Goal: Task Accomplishment & Management: Use online tool/utility

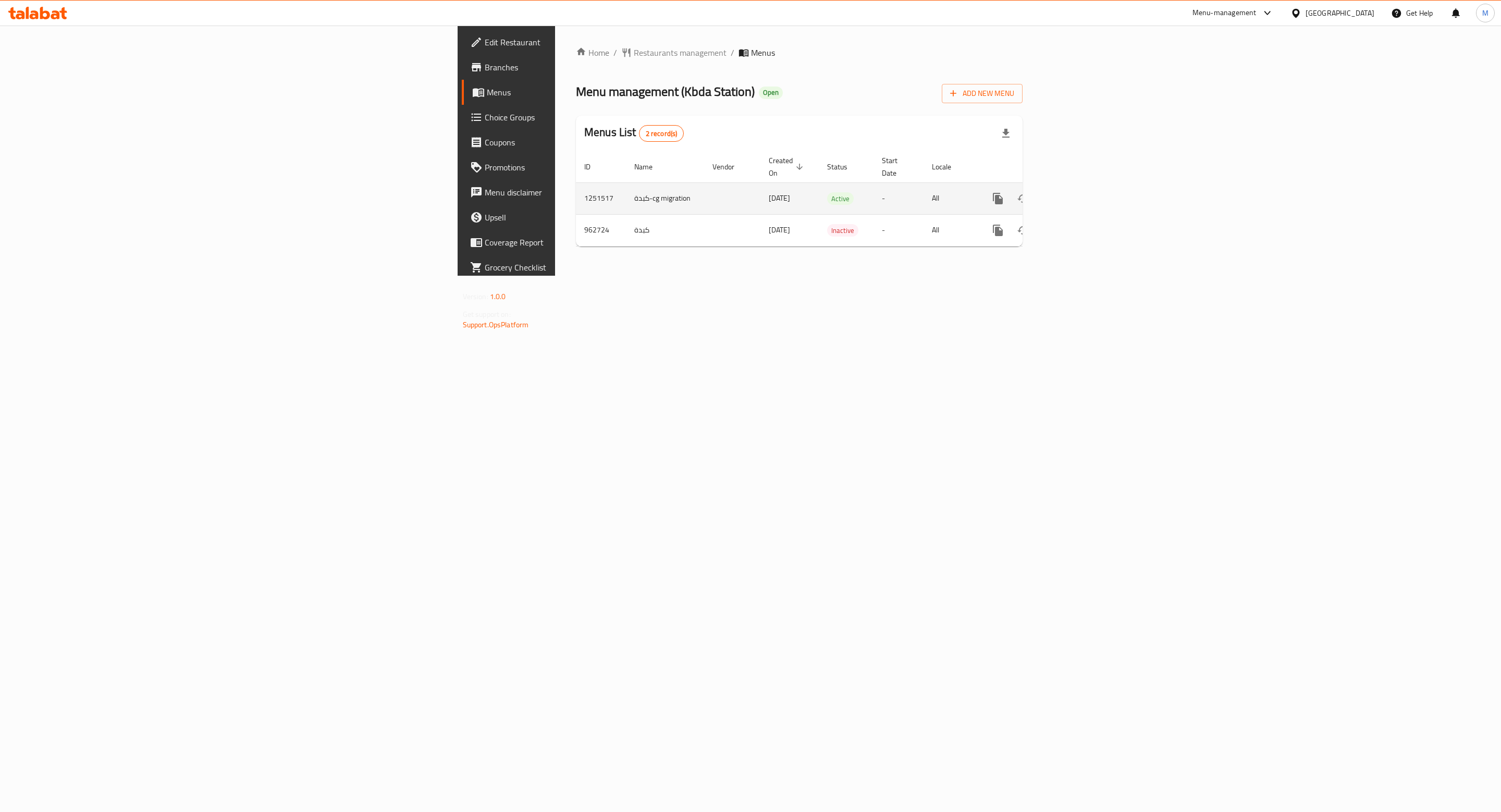
click at [1079, 193] on icon "enhanced table" at bounding box center [1073, 199] width 12 height 12
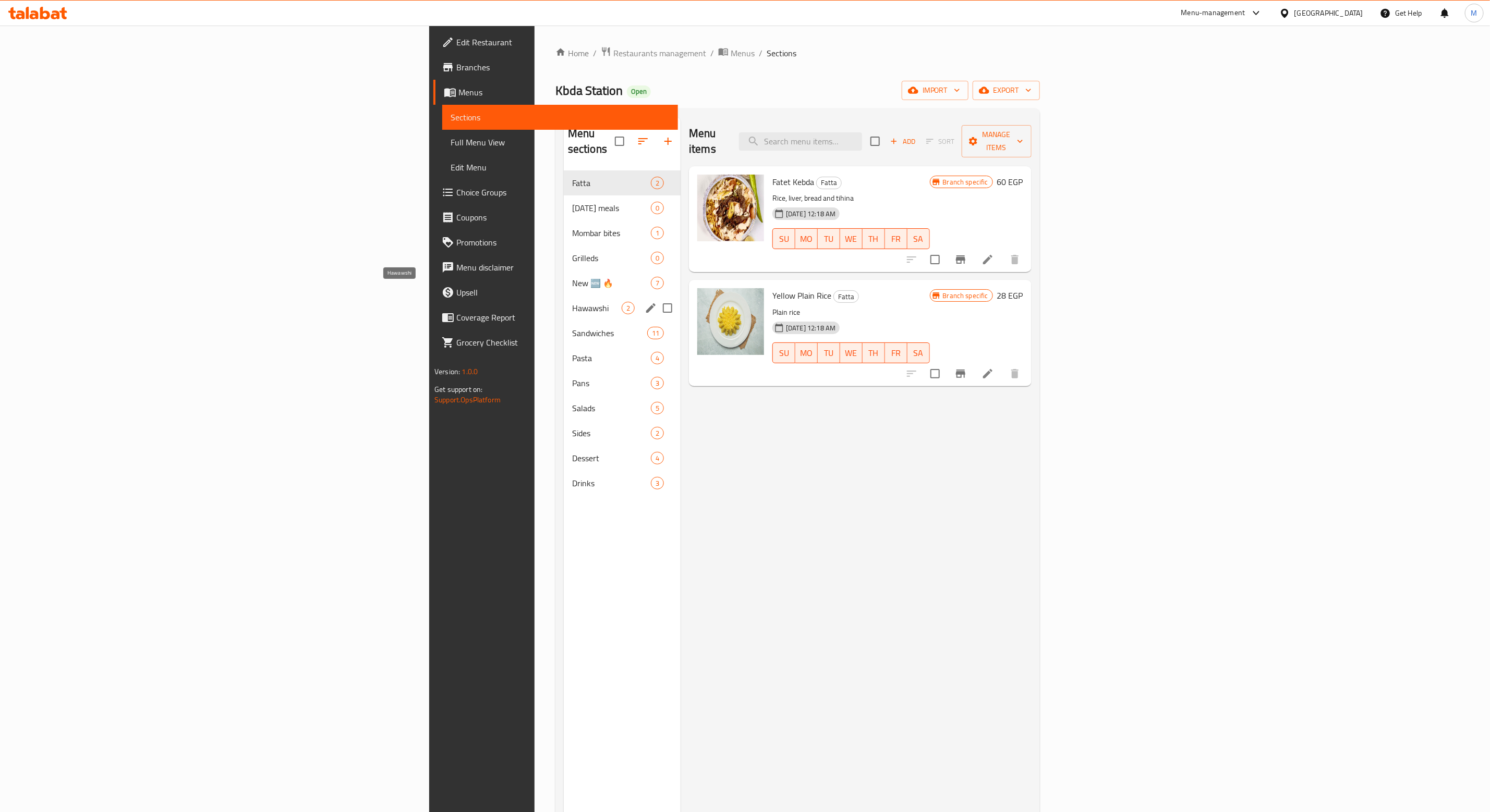
click at [572, 301] on span "Hawawshi" at bounding box center [596, 308] width 49 height 12
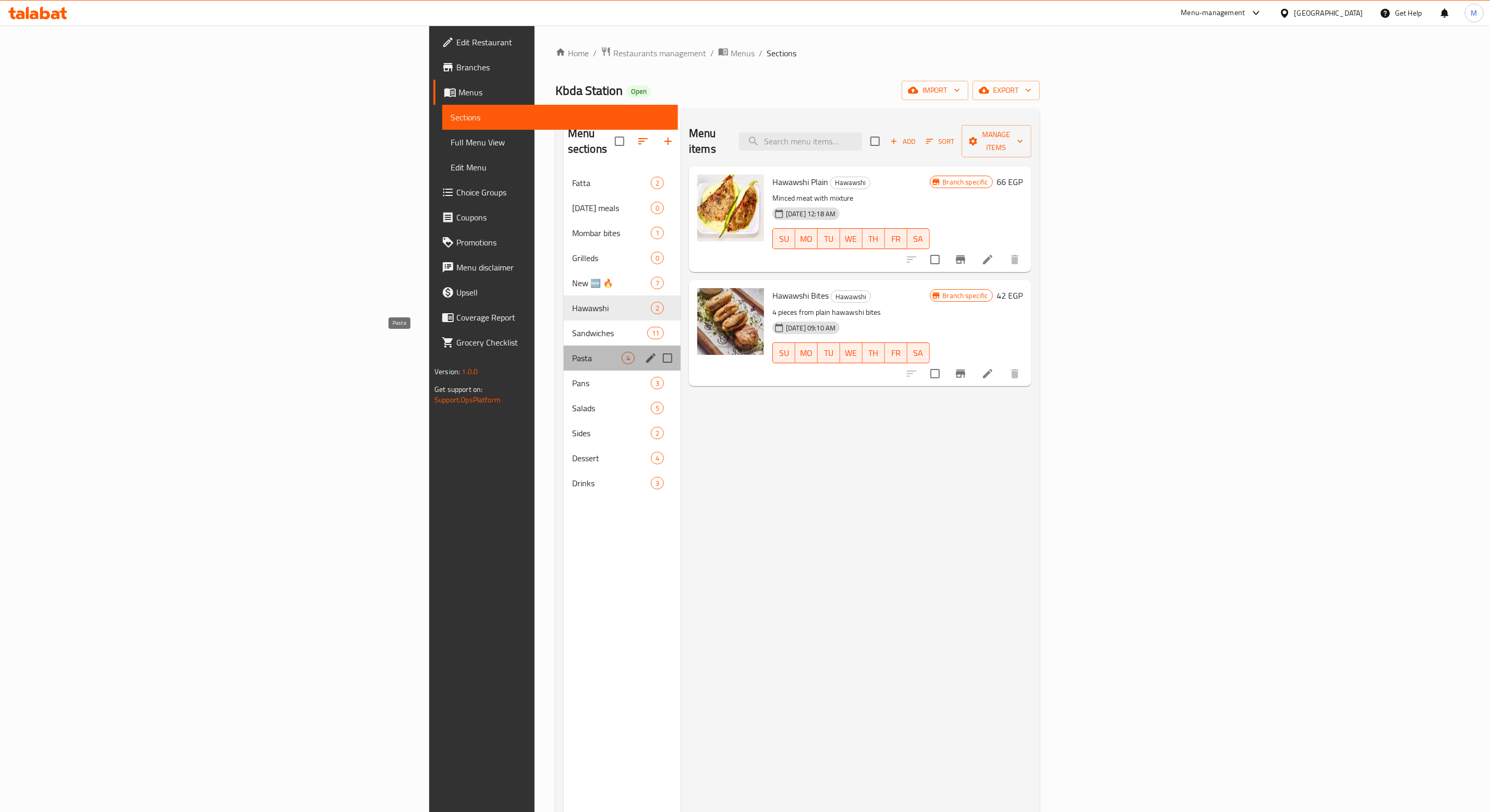
click at [572, 352] on span "Pasta" at bounding box center [596, 358] width 49 height 12
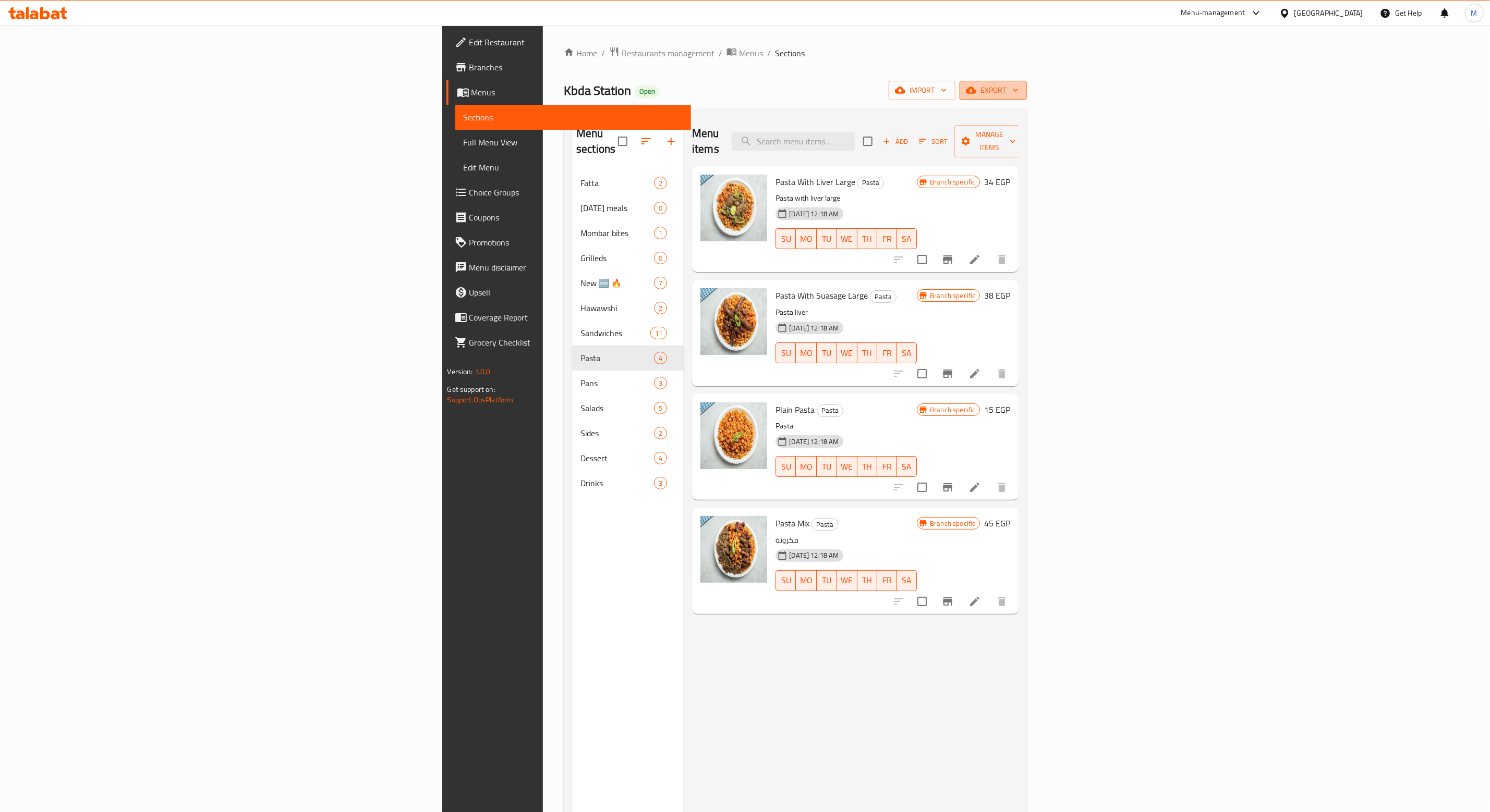
click at [1018, 89] on span "export" at bounding box center [993, 90] width 51 height 13
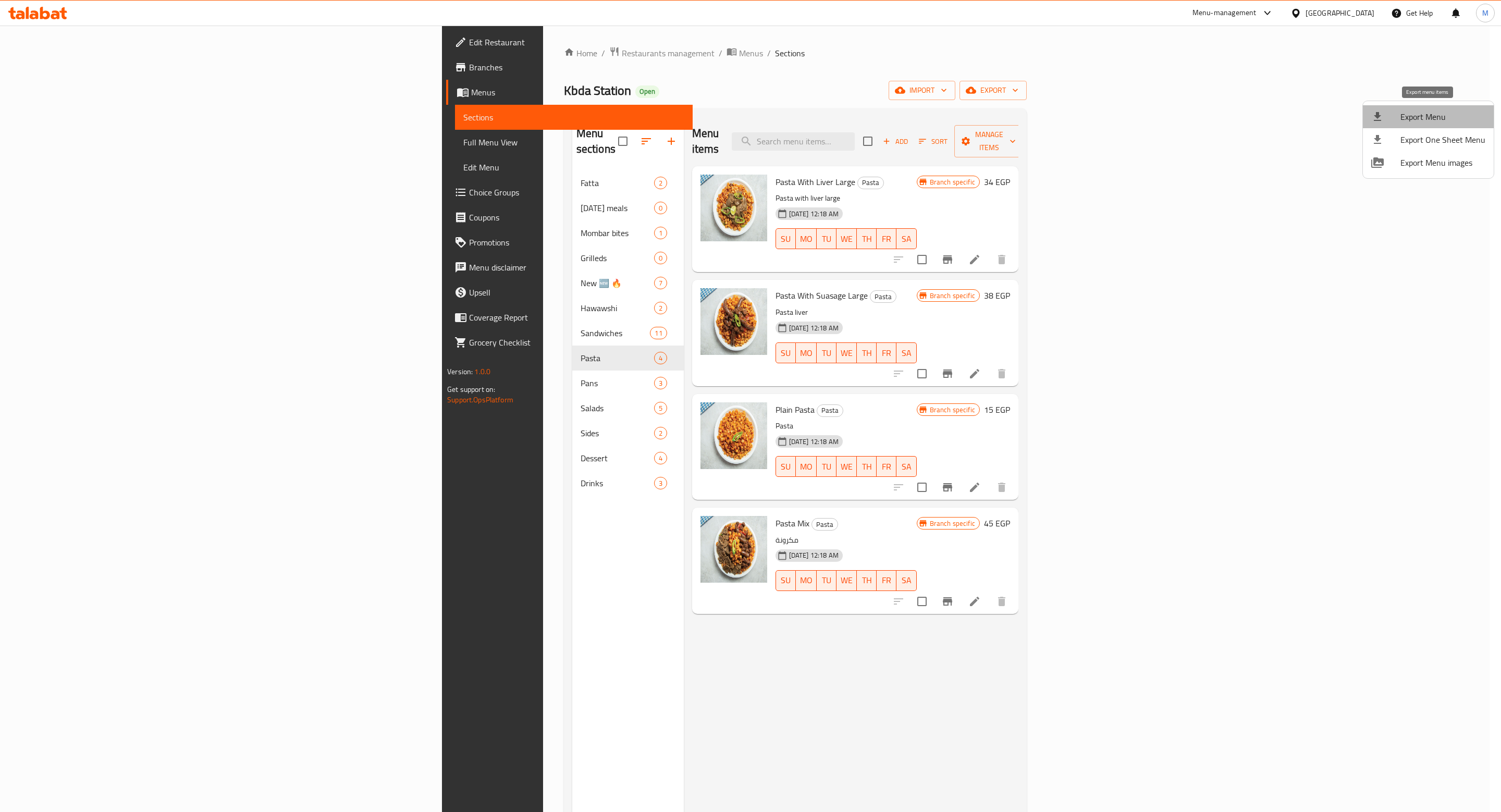
click at [1433, 120] on span "Export Menu" at bounding box center [1443, 117] width 85 height 12
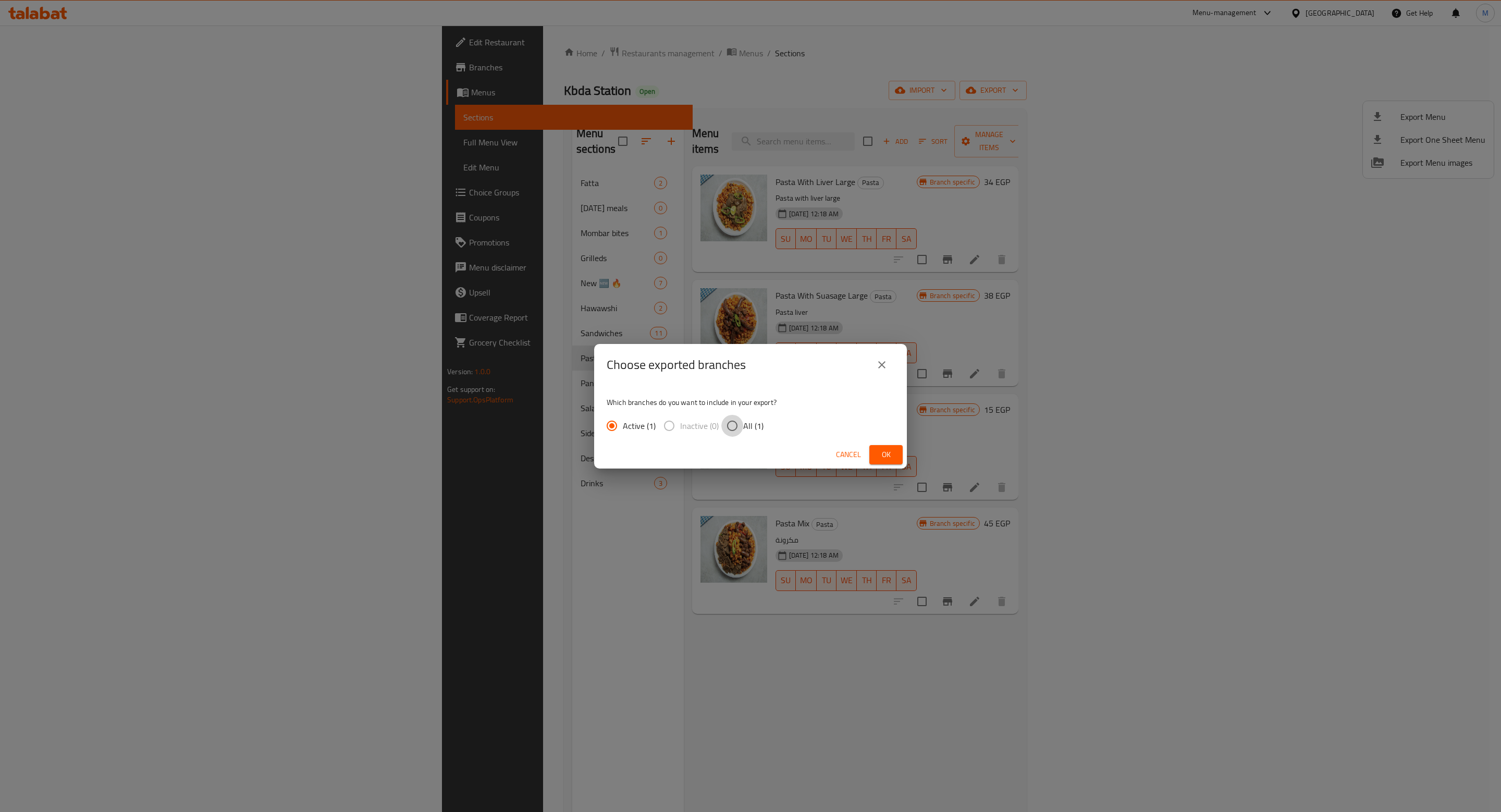
click at [734, 432] on input "All (1)" at bounding box center [732, 425] width 22 height 22
radio input "true"
click at [892, 457] on span "Ok" at bounding box center [886, 454] width 16 height 13
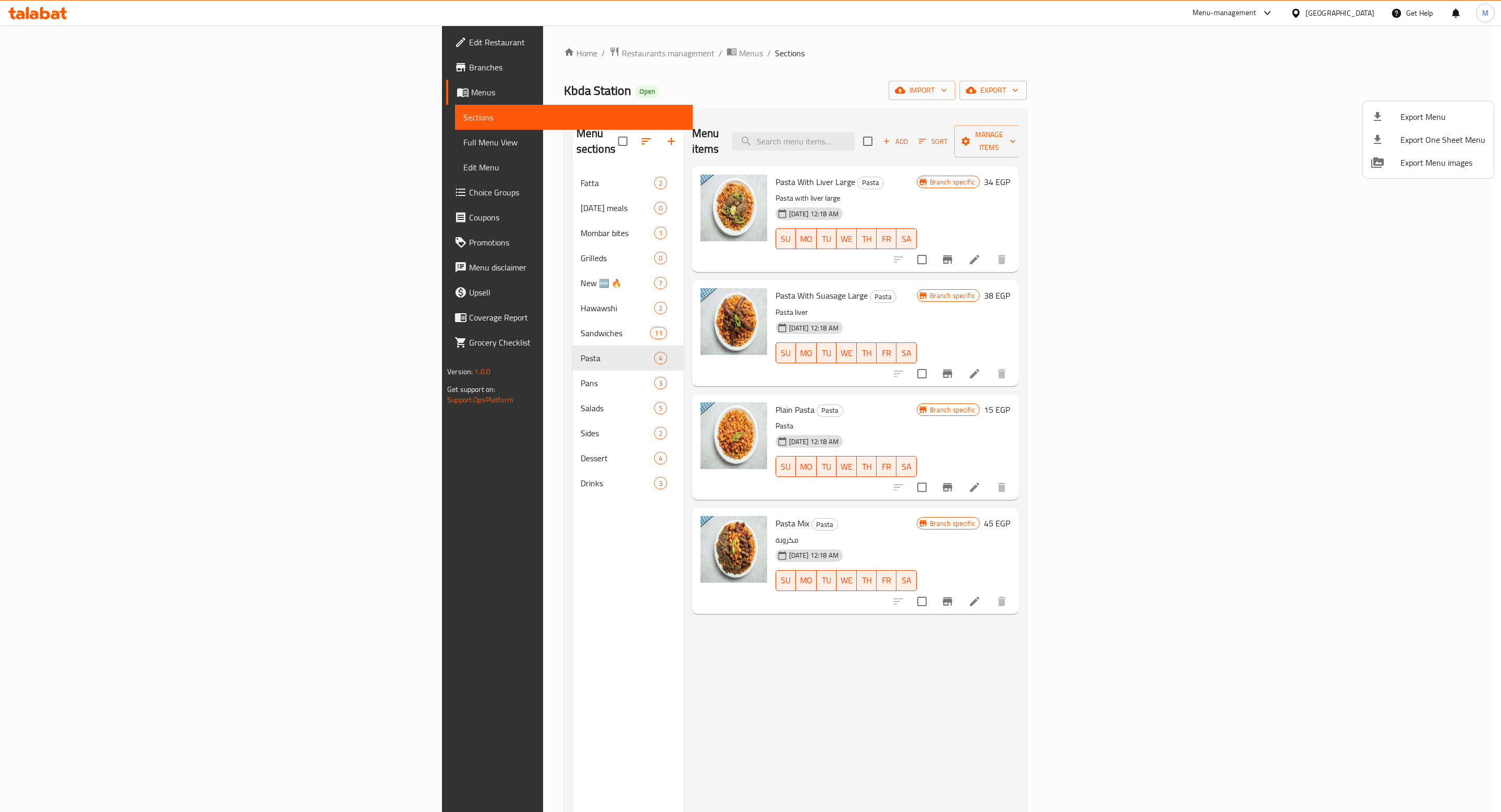
click at [33, 70] on div at bounding box center [750, 406] width 1501 height 812
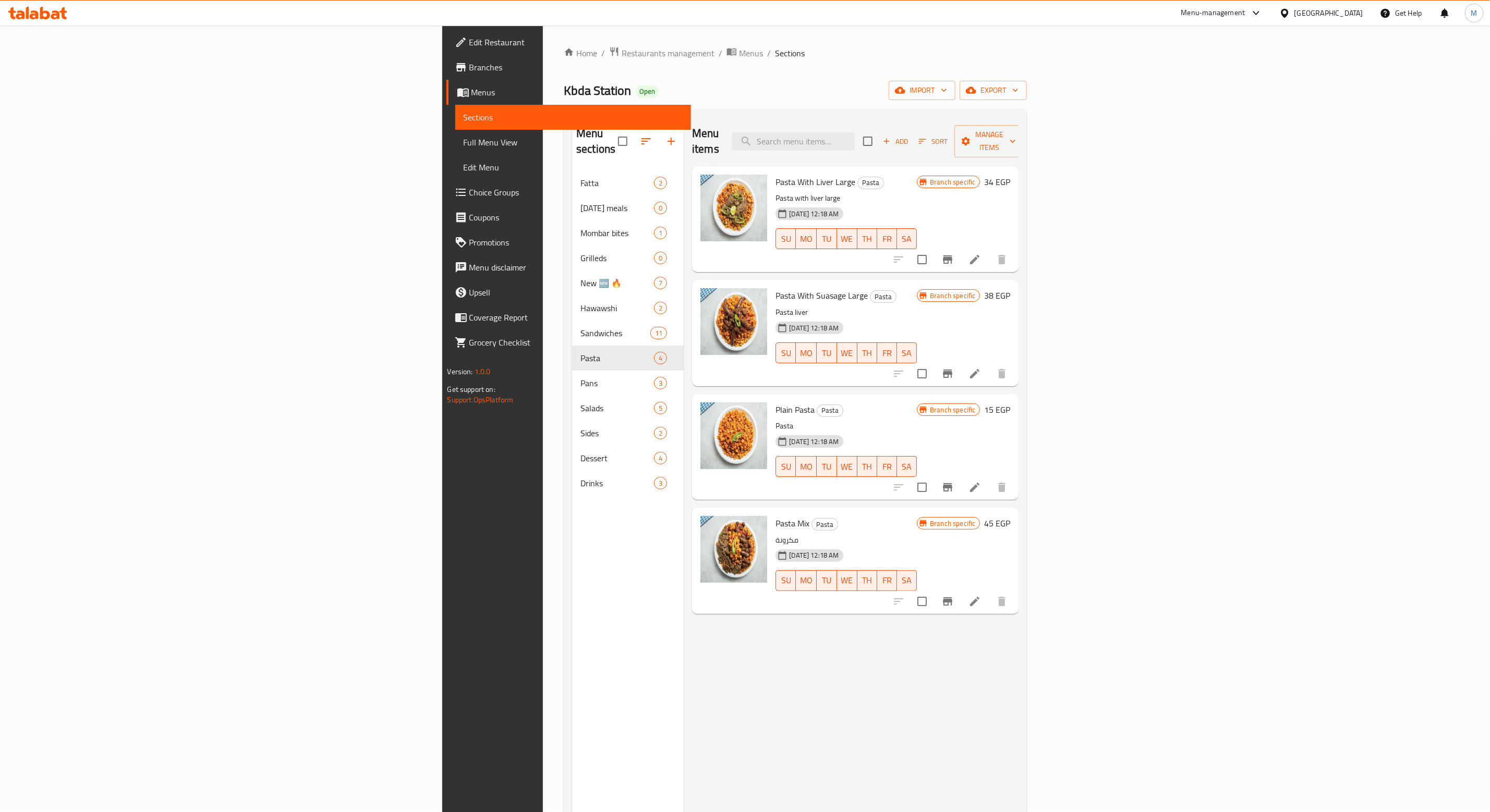
click at [469, 70] on span "Branches" at bounding box center [576, 67] width 213 height 12
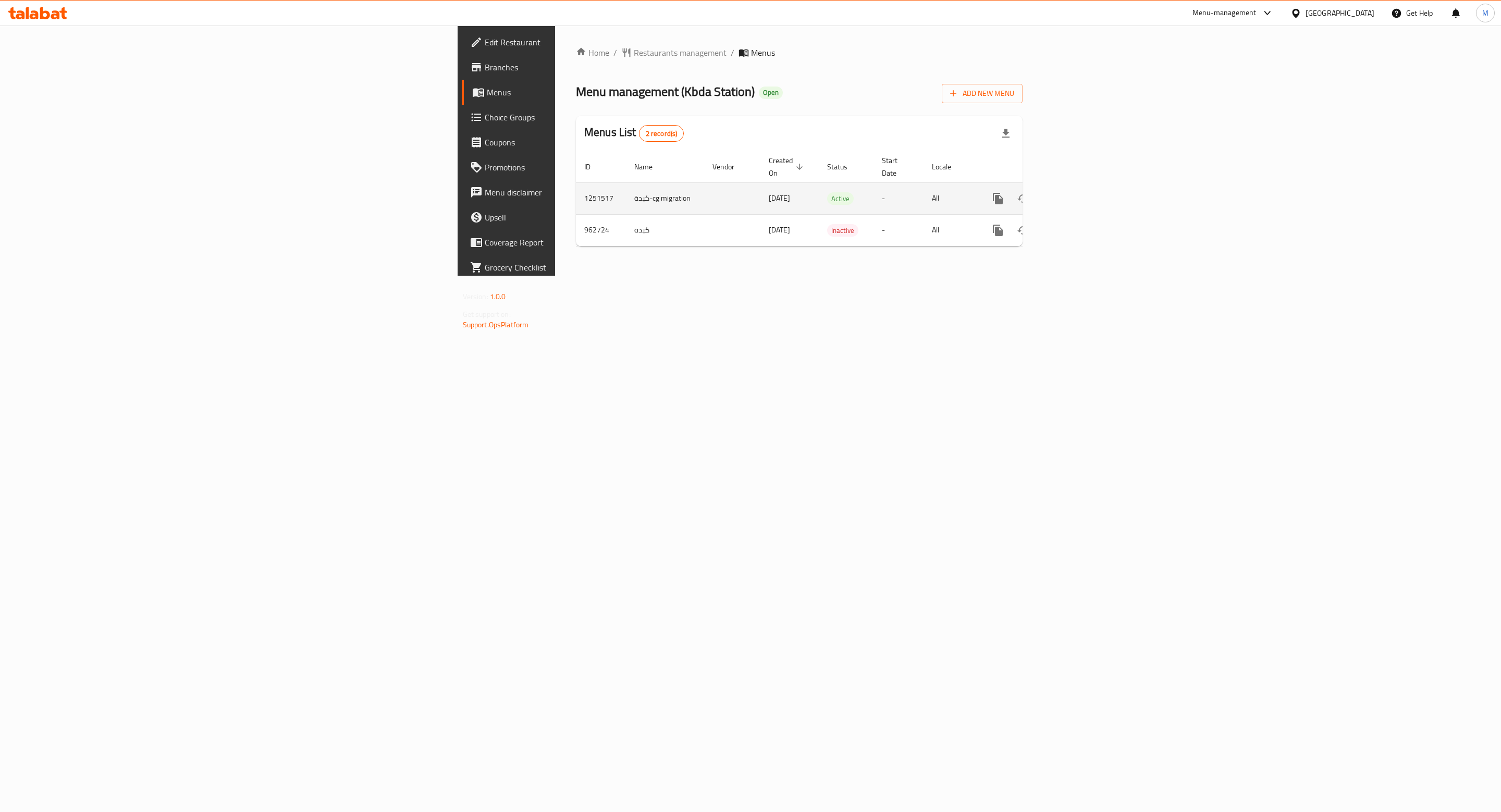
click at [1094, 182] on td "enhanced table" at bounding box center [1035, 198] width 117 height 32
click at [1086, 186] on div "enhanced table" at bounding box center [1036, 198] width 100 height 25
click at [1086, 186] on link "enhanced table" at bounding box center [1073, 198] width 25 height 25
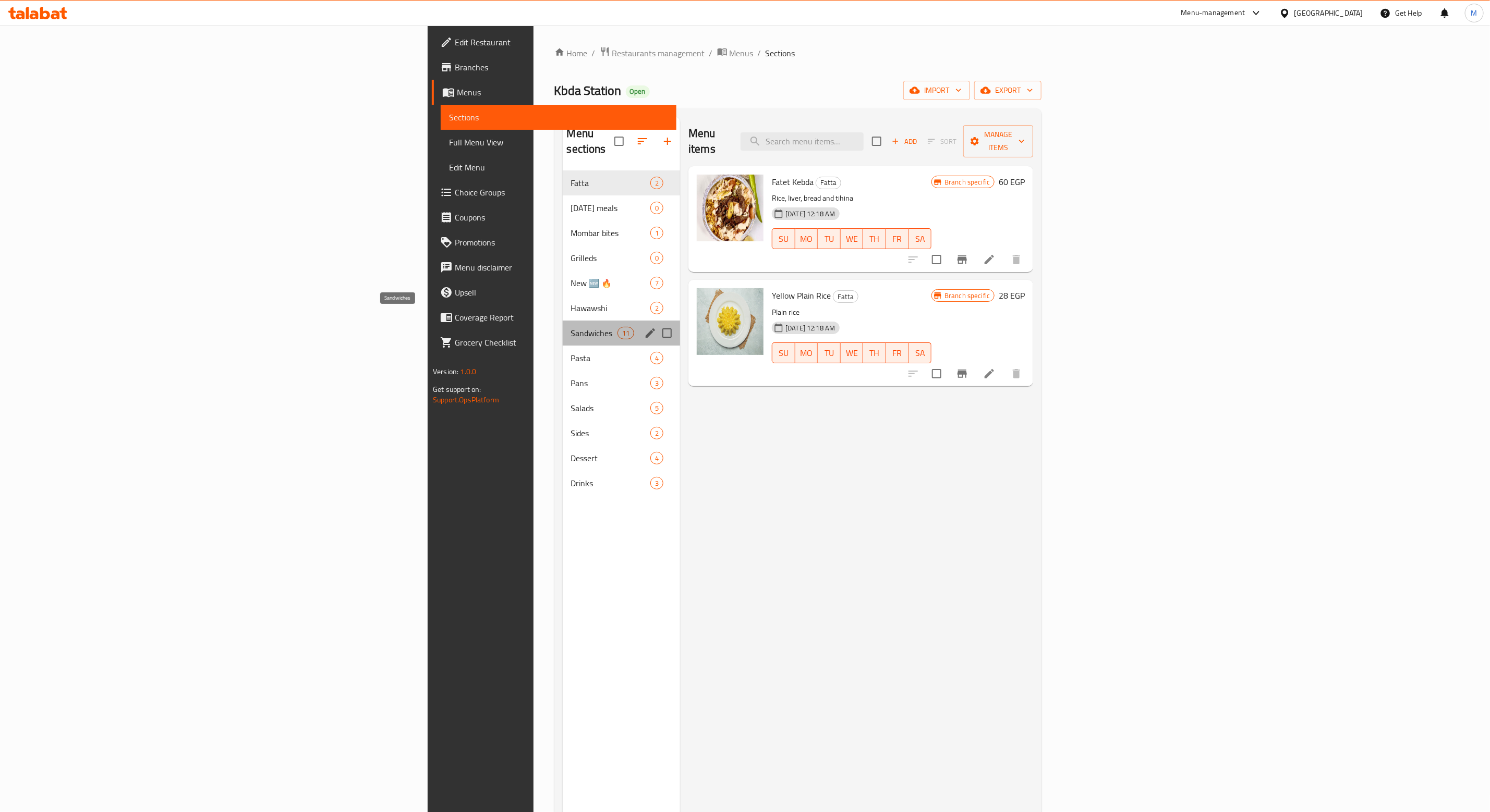
click at [571, 327] on span "Sandwiches" at bounding box center [595, 333] width 47 height 12
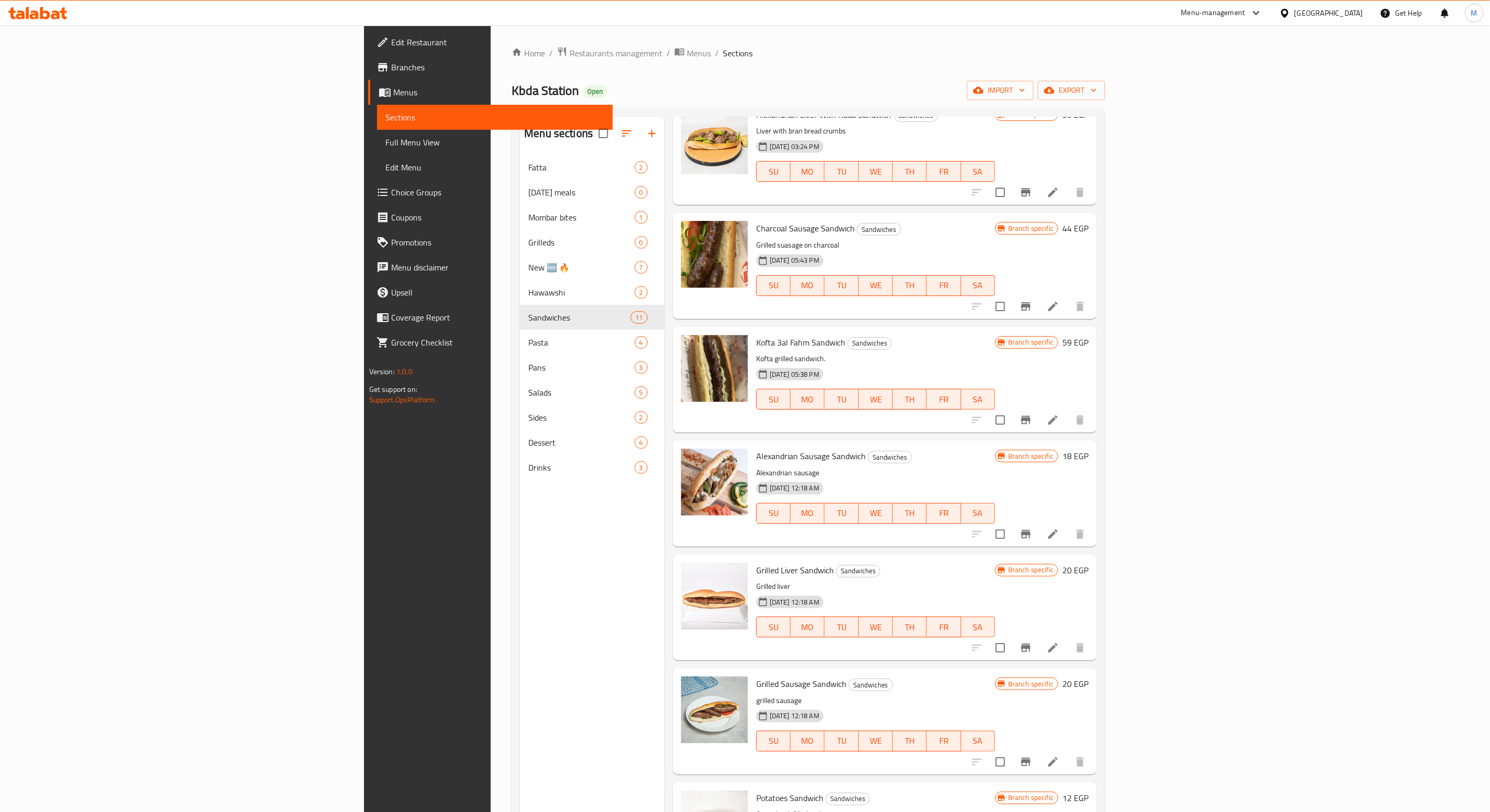
scroll to position [313, 0]
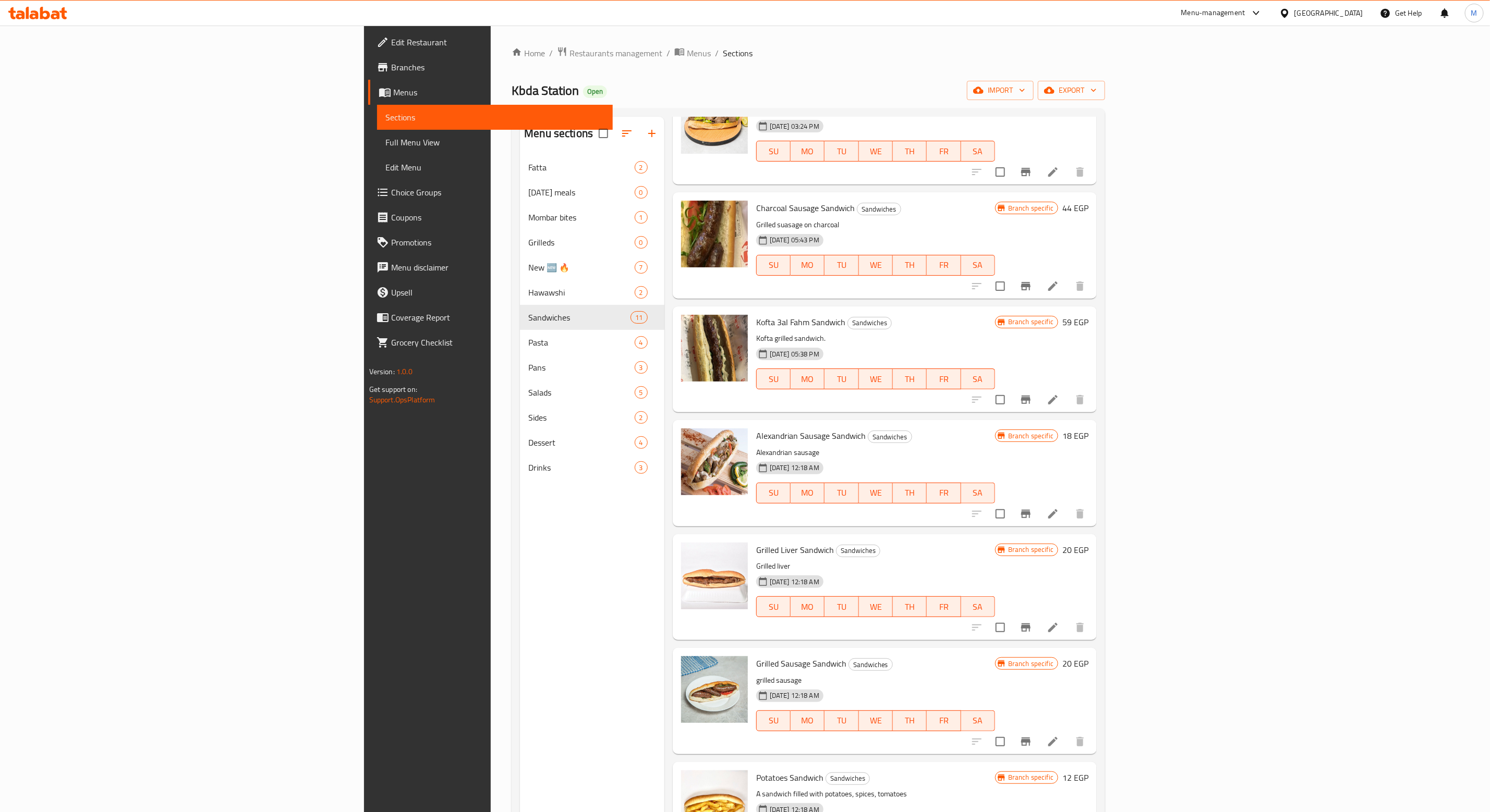
click at [756, 314] on span "Kofta 3al Fahm Sandwich" at bounding box center [800, 322] width 89 height 16
copy h6 "Kofta 3al Fahm Sandwich"
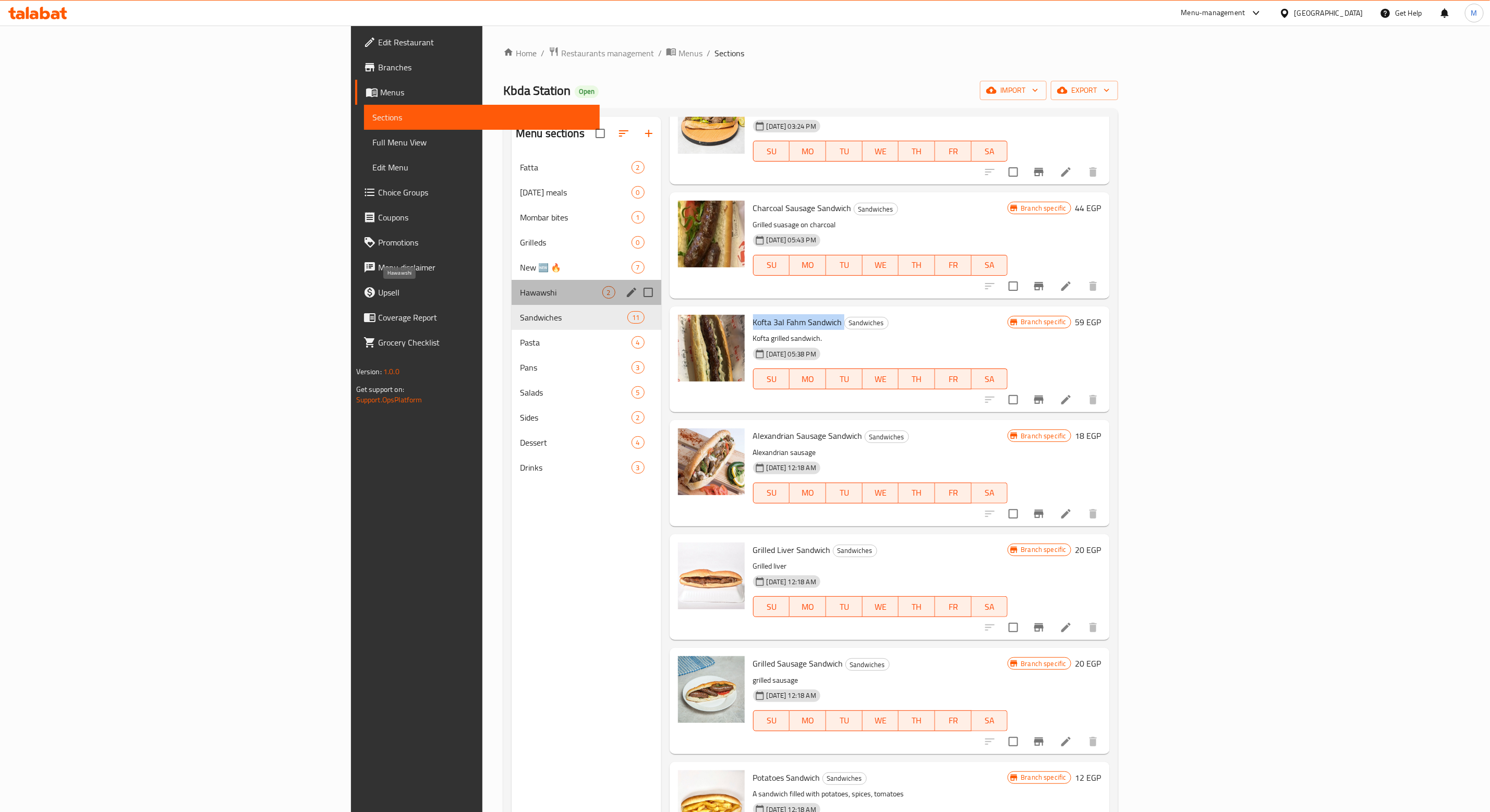
click at [519, 295] on span "Hawawshi" at bounding box center [560, 292] width 82 height 12
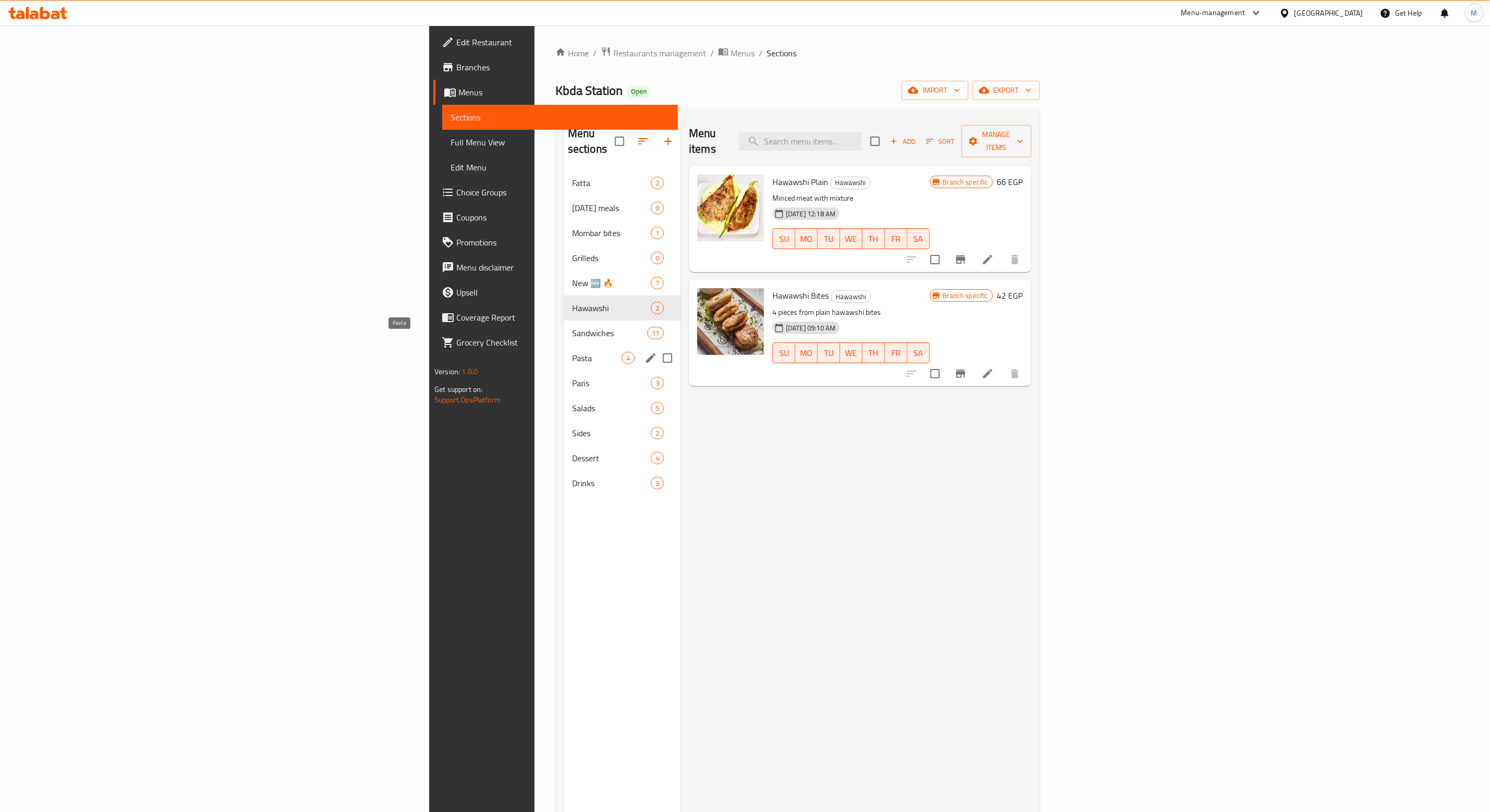
click at [572, 352] on span "Pasta" at bounding box center [596, 358] width 49 height 12
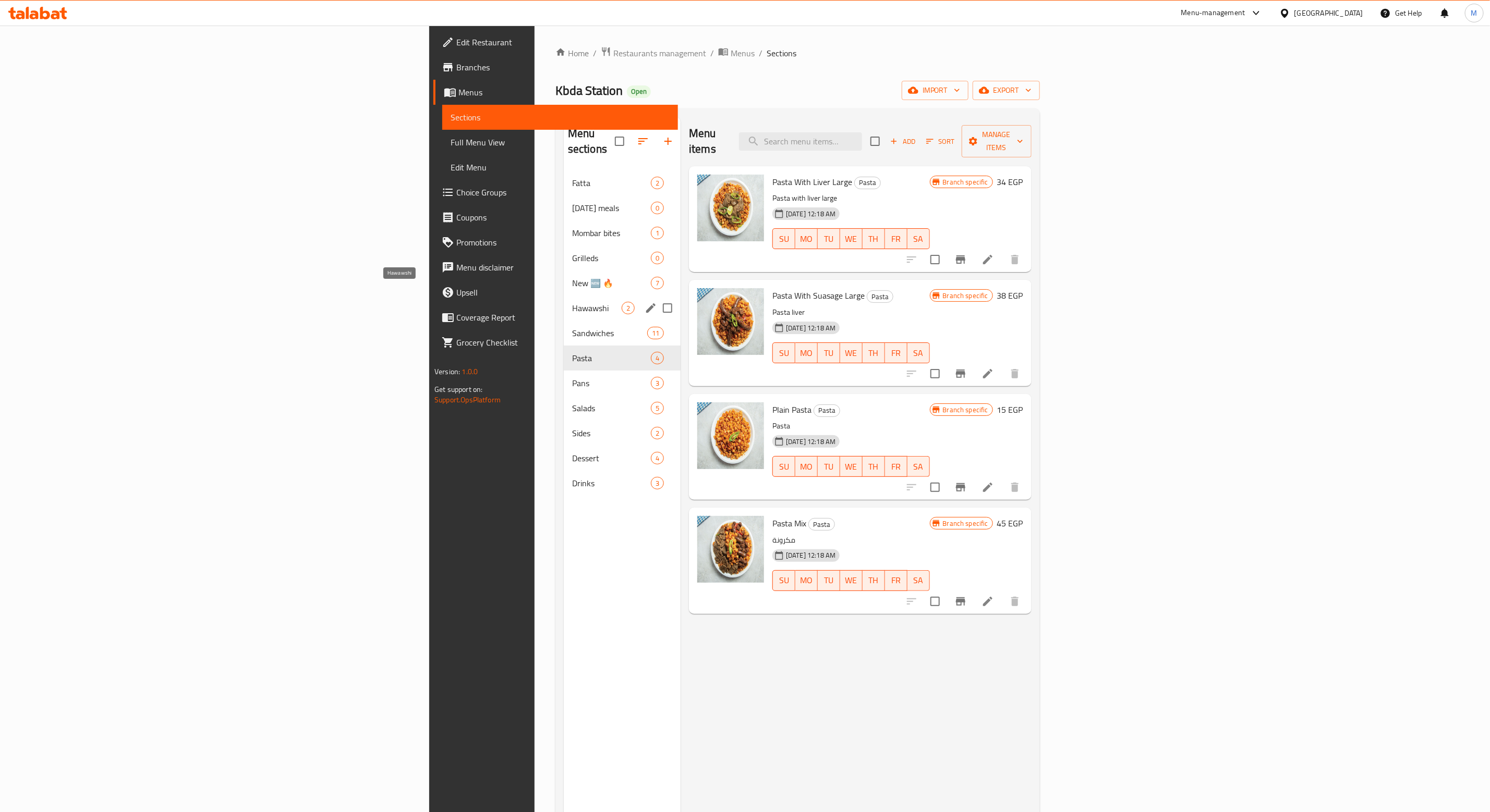
click at [572, 301] on span "Hawawshi" at bounding box center [596, 308] width 49 height 12
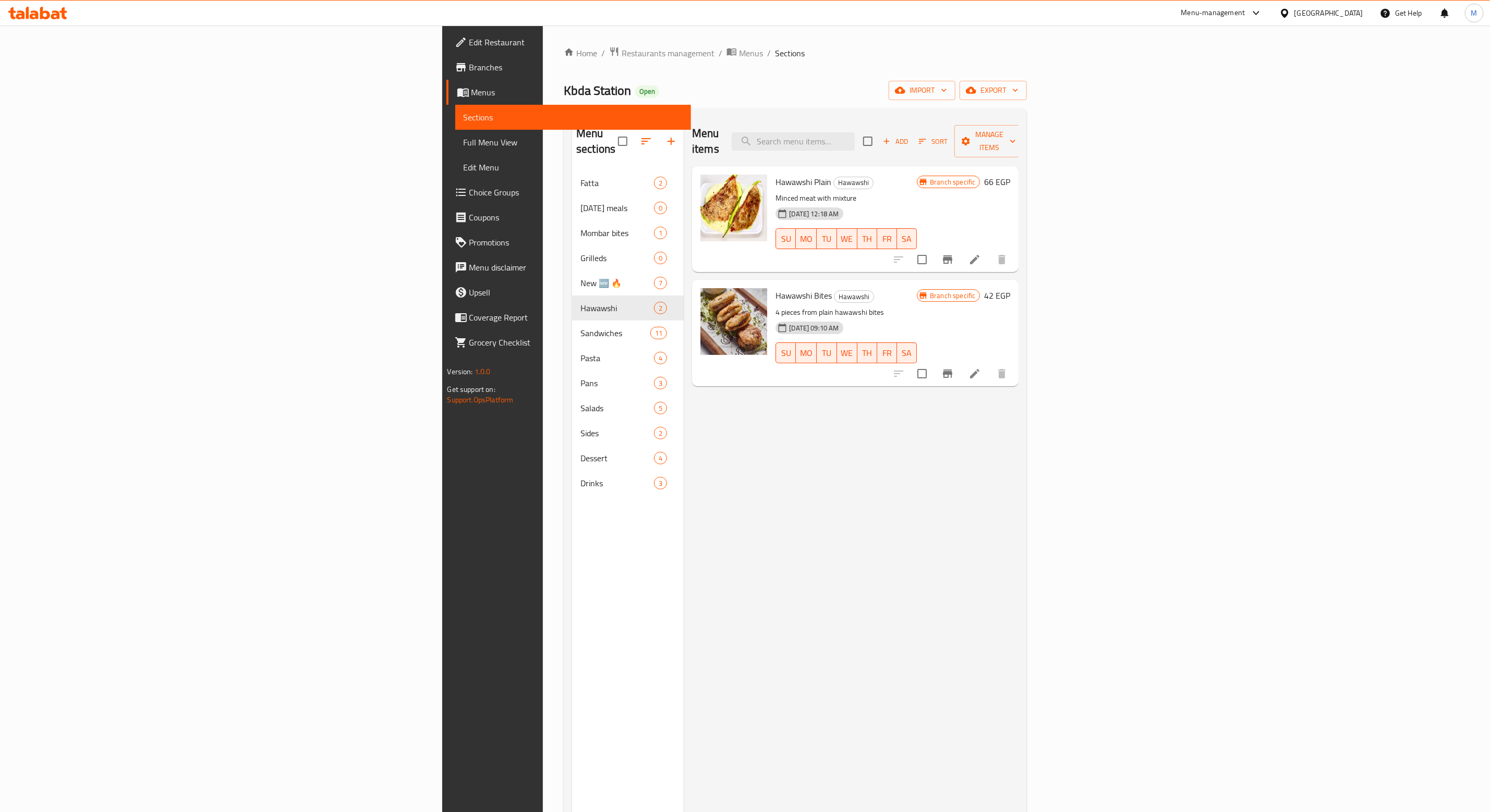
drag, startPoint x: 39, startPoint y: 60, endPoint x: 52, endPoint y: 63, distance: 13.3
click at [469, 61] on span "Branches" at bounding box center [576, 67] width 213 height 12
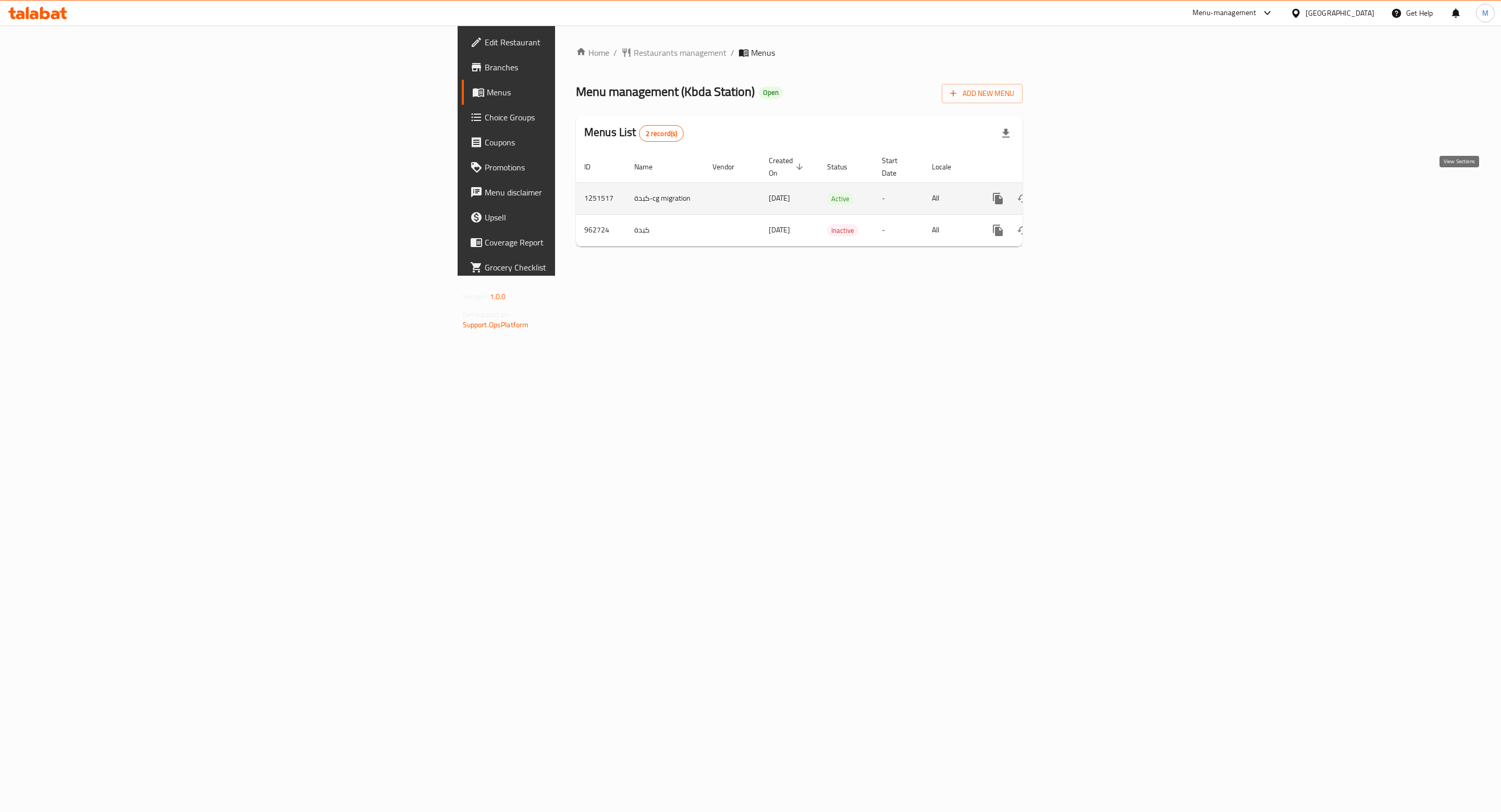
click at [1079, 193] on icon "enhanced table" at bounding box center [1073, 199] width 12 height 12
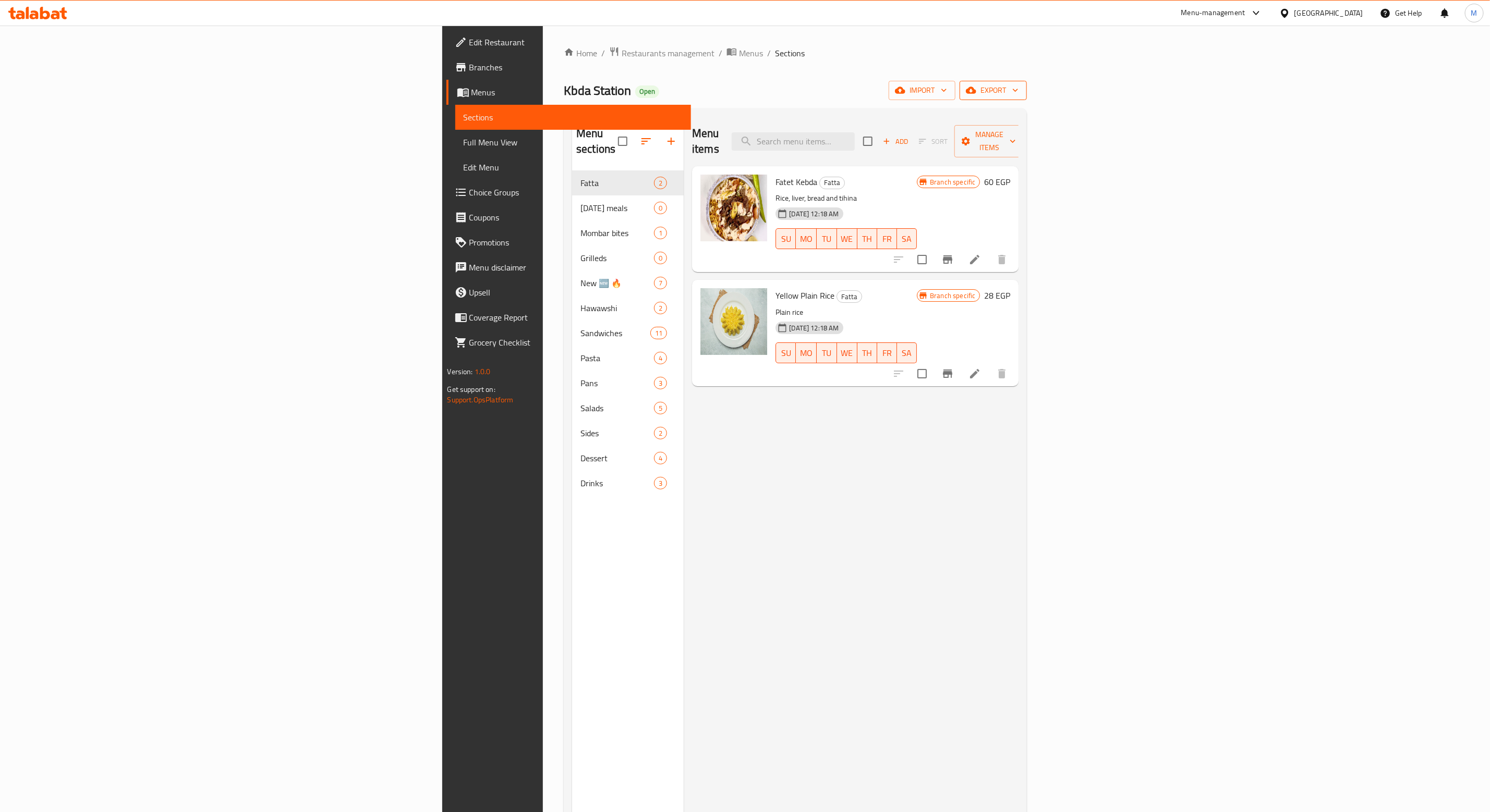
click at [1018, 94] on span "export" at bounding box center [993, 90] width 51 height 13
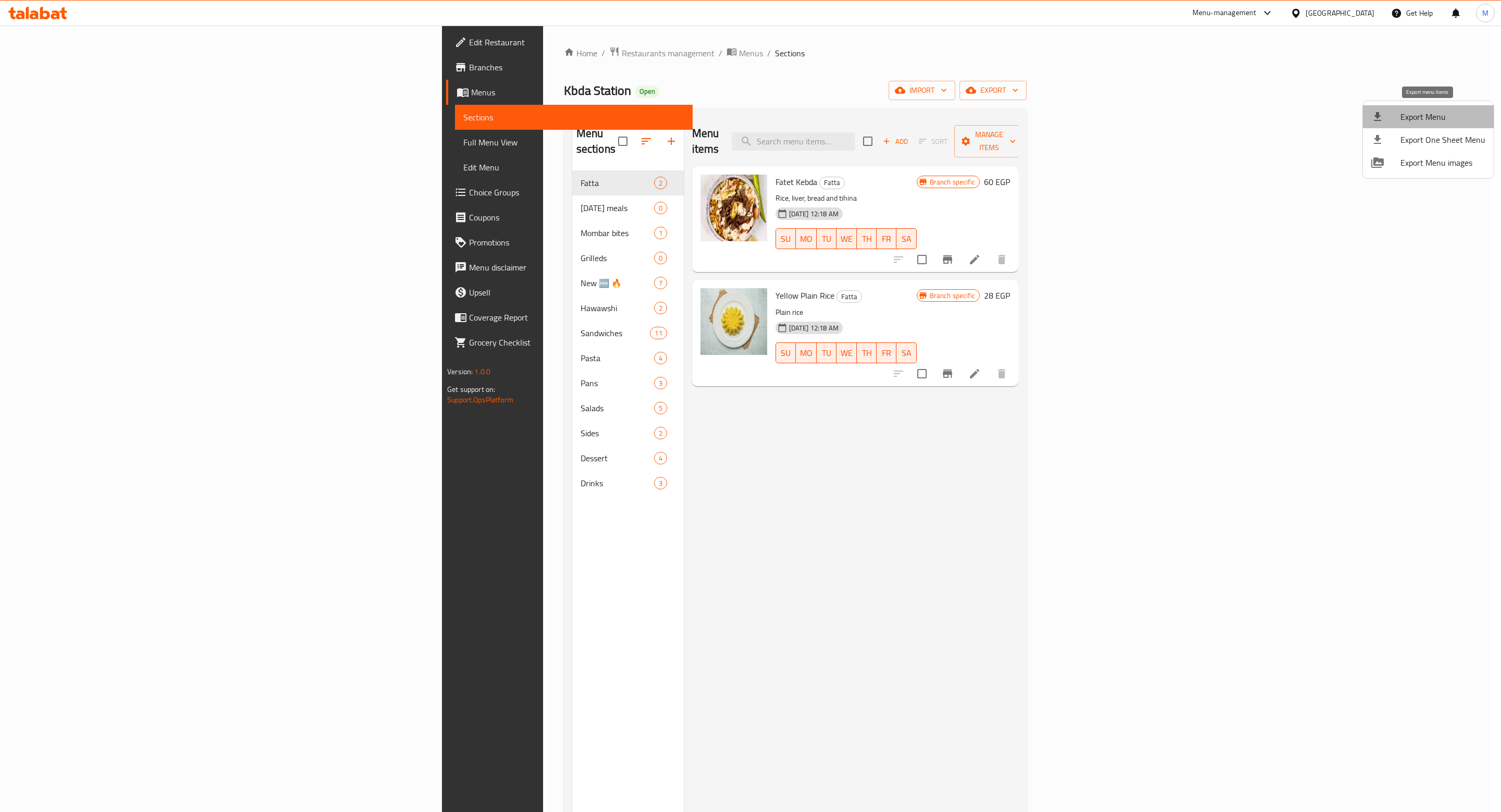
click at [1433, 117] on span "Export Menu" at bounding box center [1443, 117] width 85 height 12
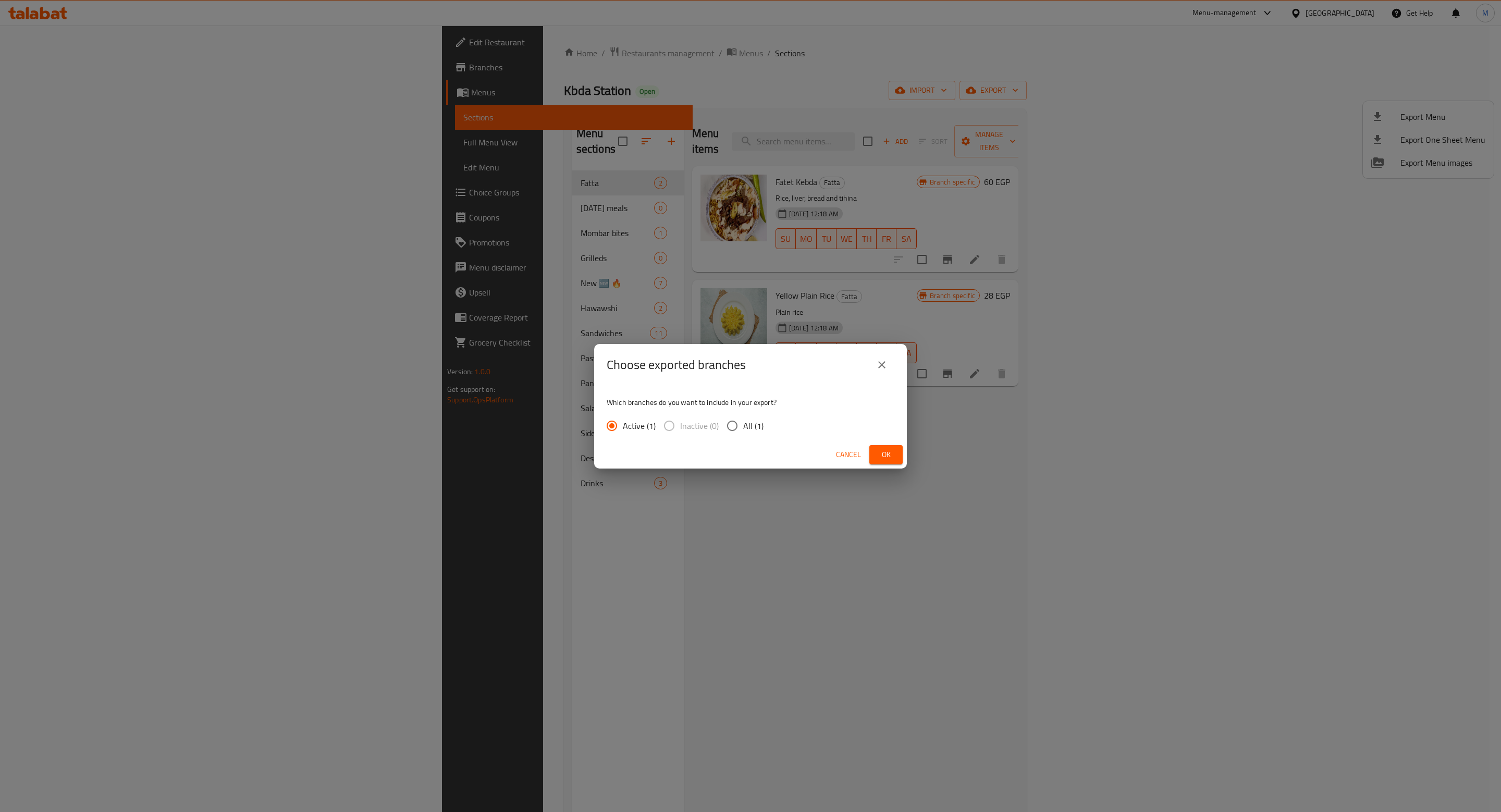
click at [736, 423] on input "All (1)" at bounding box center [732, 425] width 22 height 22
radio input "true"
click at [897, 453] on button "Ok" at bounding box center [886, 454] width 34 height 19
